Goal: Task Accomplishment & Management: Use online tool/utility

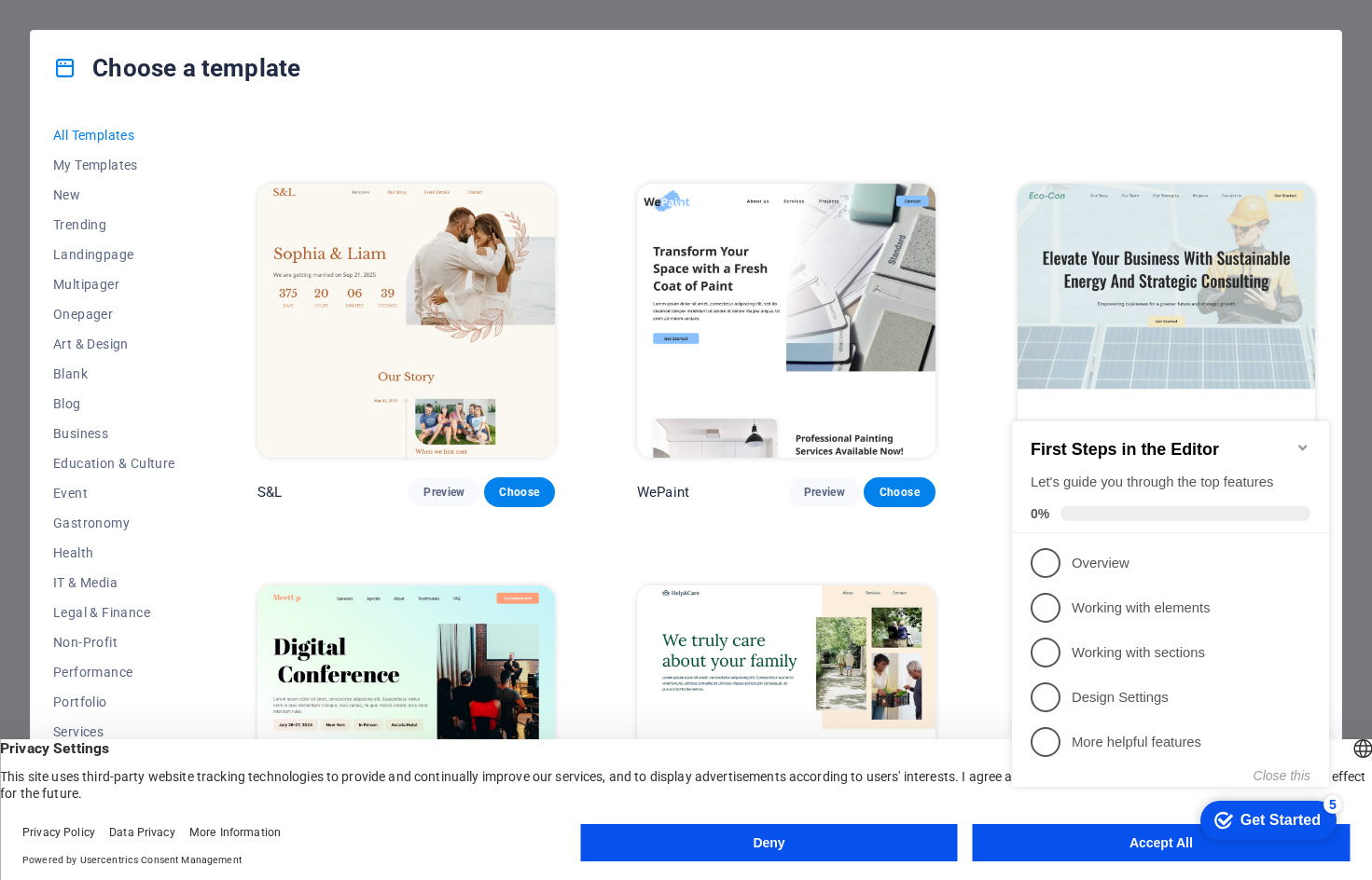
scroll to position [746, 0]
